Goal: Task Accomplishment & Management: Manage account settings

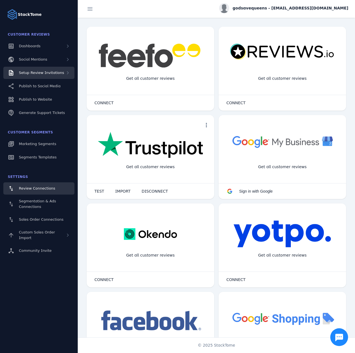
click at [52, 70] on div "Setup Review Invitations" at bounding box center [41, 73] width 45 height 6
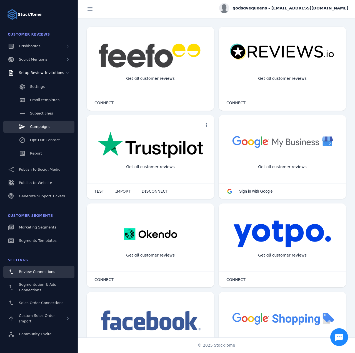
click at [45, 129] on div "Campaigns" at bounding box center [40, 127] width 20 height 6
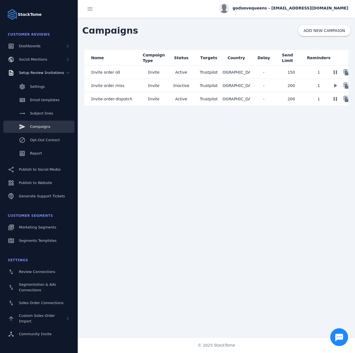
click at [142, 71] on mat-cell "Invite" at bounding box center [154, 72] width 28 height 13
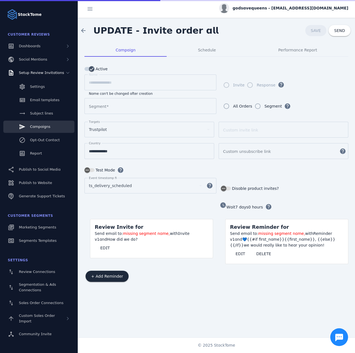
type input "**********"
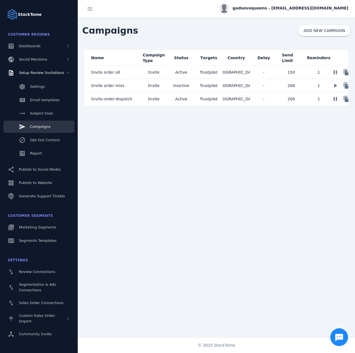
click at [127, 98] on span "Invite-order-dispatch" at bounding box center [111, 99] width 41 height 7
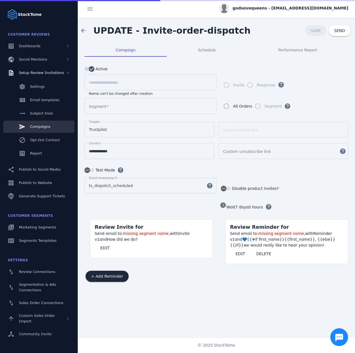
type input "**********"
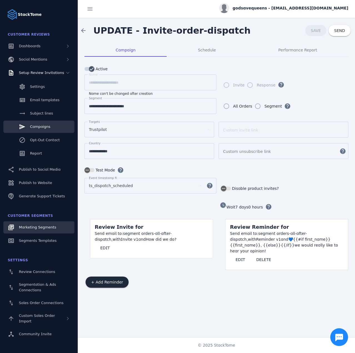
click at [41, 228] on span "Marketing Segments" at bounding box center [37, 227] width 37 height 4
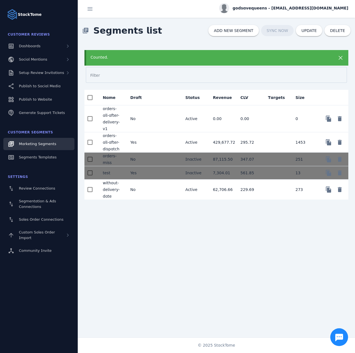
click at [119, 59] on div "Counted." at bounding box center [205, 58] width 228 height 6
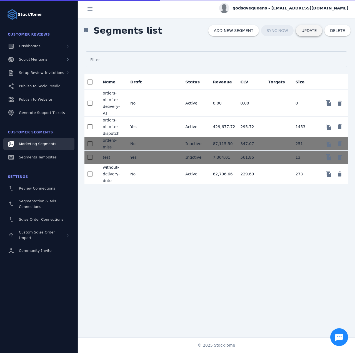
click at [309, 33] on span "UPDATE" at bounding box center [309, 31] width 15 height 4
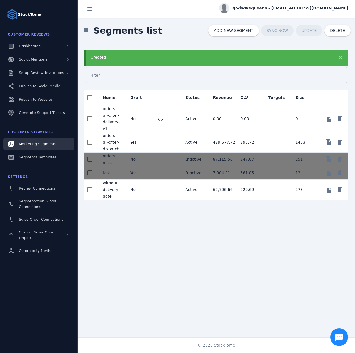
click at [256, 60] on div "Created" at bounding box center [205, 58] width 228 height 6
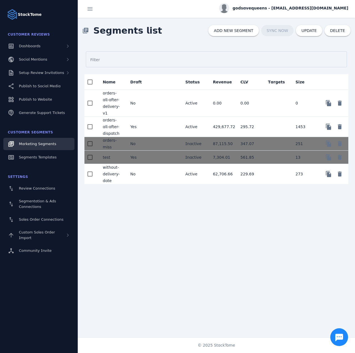
click at [122, 49] on div "Filter Name Draft Status Revenue CLV Targets Size orders-all-after-delivery-v1 …" at bounding box center [217, 113] width 278 height 141
click at [308, 29] on span "UPDATE" at bounding box center [309, 31] width 15 height 4
click at [295, 9] on span "godsavequeens - [EMAIL_ADDRESS][DOMAIN_NAME]" at bounding box center [291, 8] width 116 height 6
click at [316, 56] on icon at bounding box center [316, 53] width 7 height 7
